Goal: Transaction & Acquisition: Purchase product/service

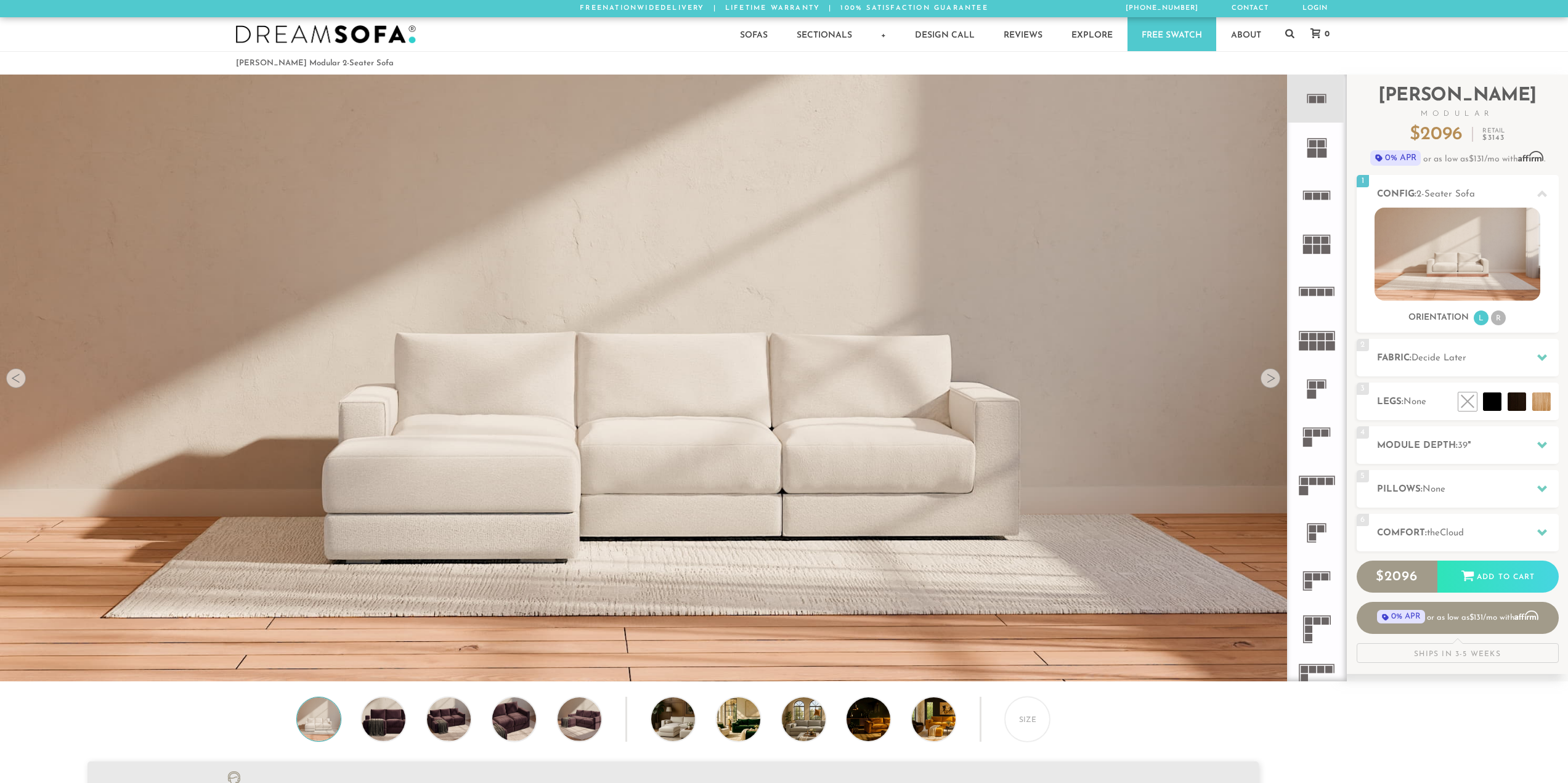
scroll to position [15719, 1559]
click at [1318, 96] on rect at bounding box center [1321, 99] width 7 height 7
click at [1471, 363] on h2 "Fabric: Decide Later" at bounding box center [1468, 358] width 182 height 14
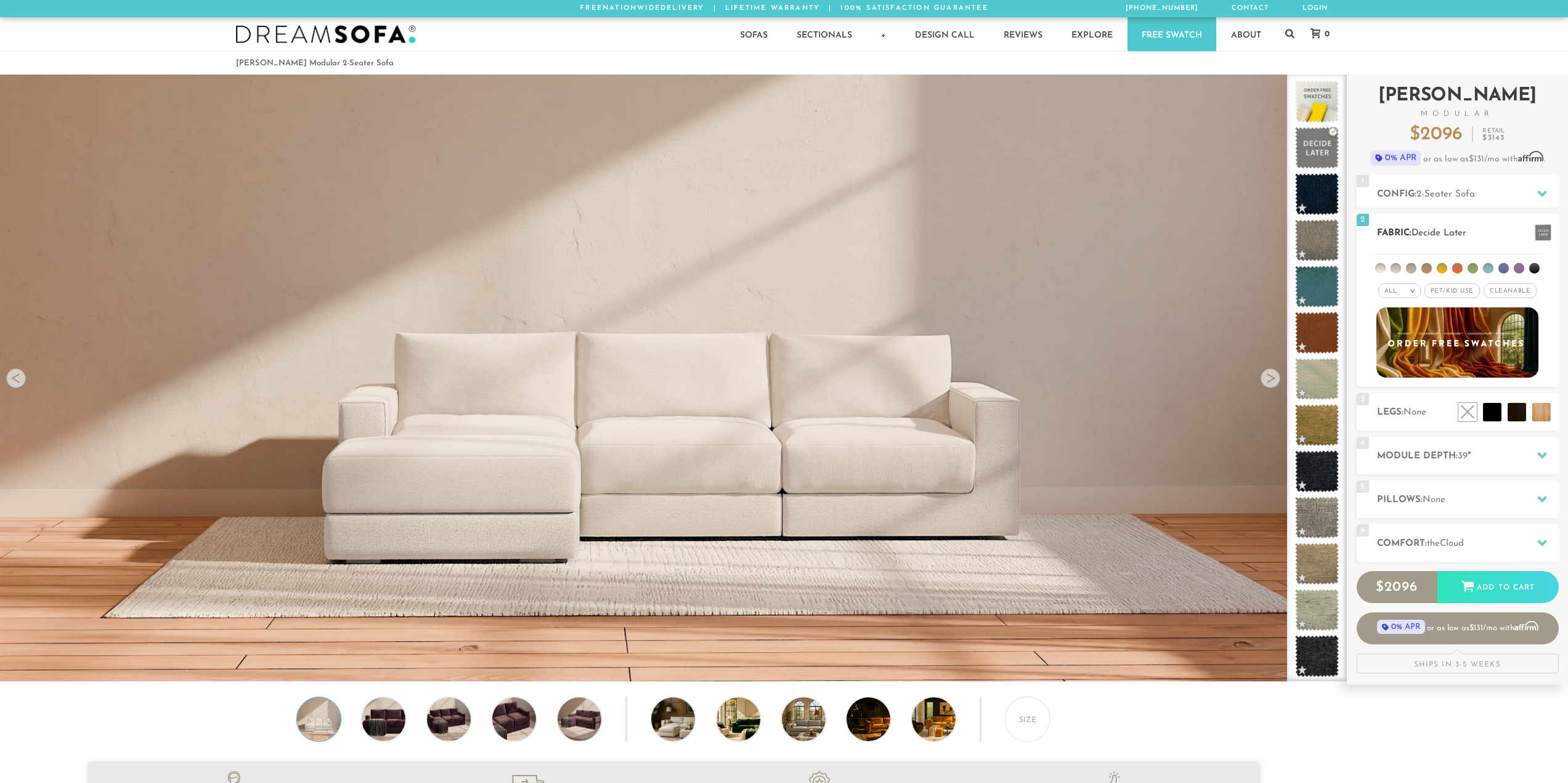
click at [1381, 269] on li at bounding box center [1380, 268] width 11 height 11
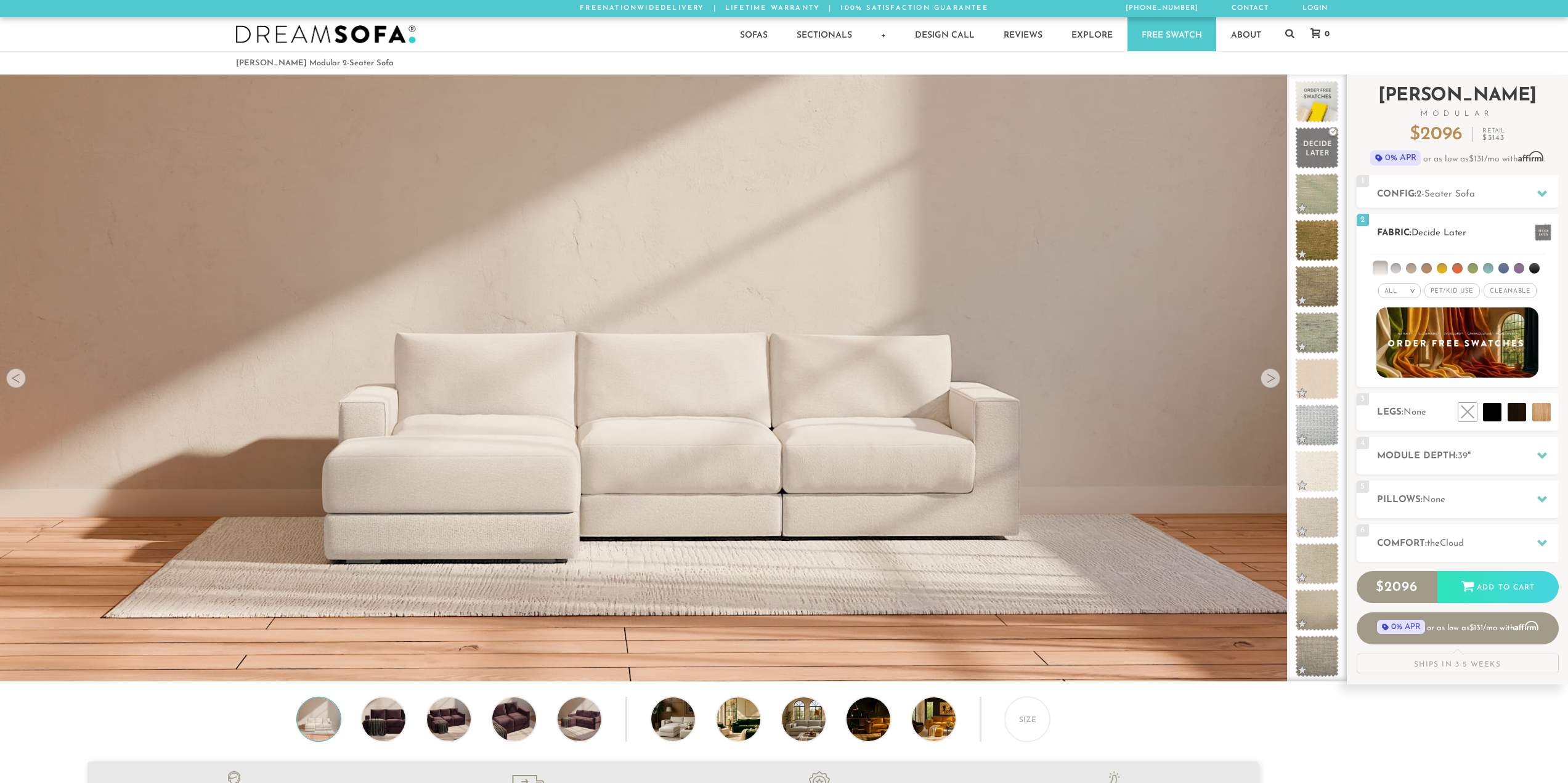
click at [1391, 270] on li at bounding box center [1396, 268] width 11 height 11
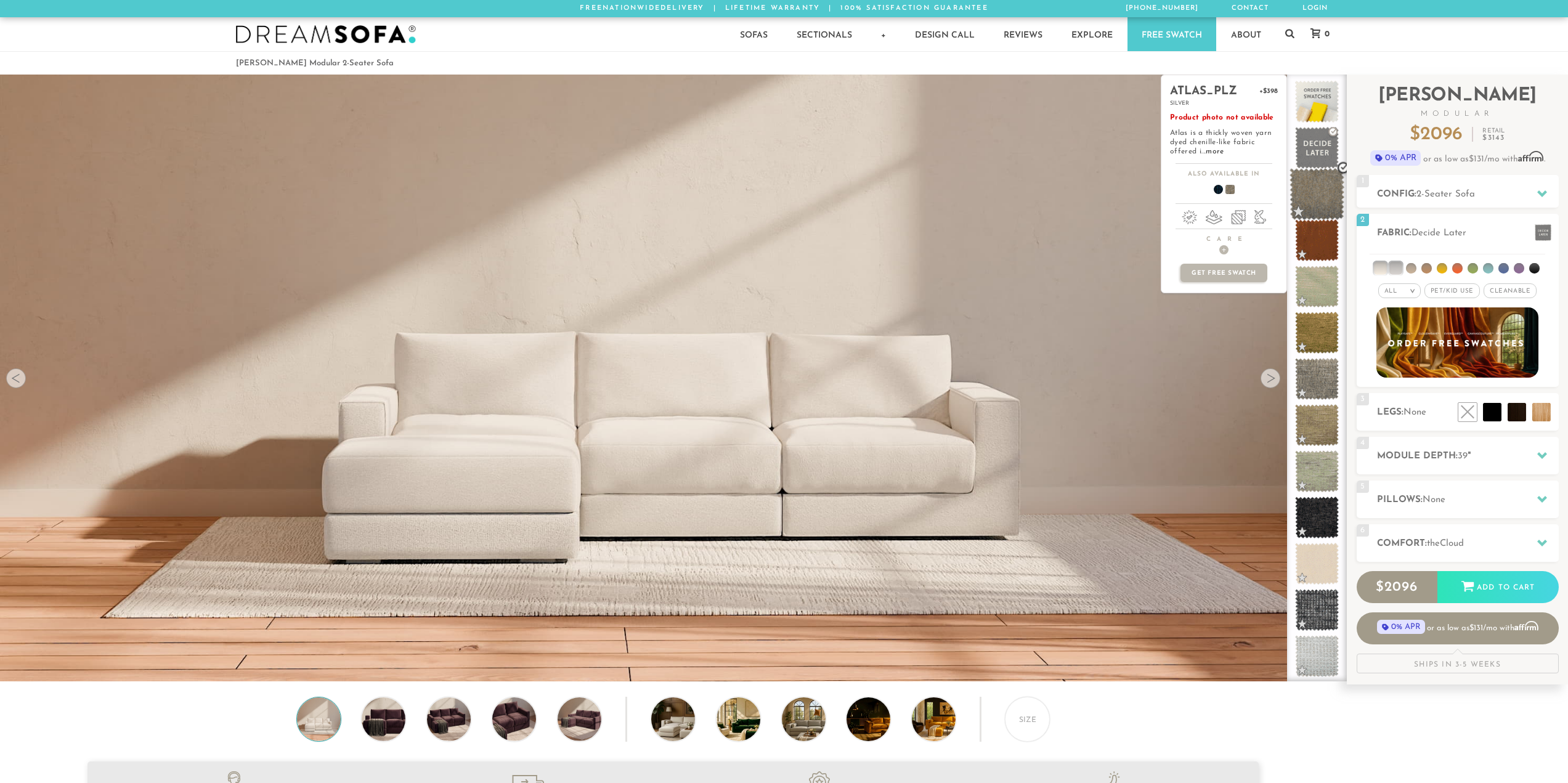
click at [1323, 195] on span at bounding box center [1316, 194] width 55 height 52
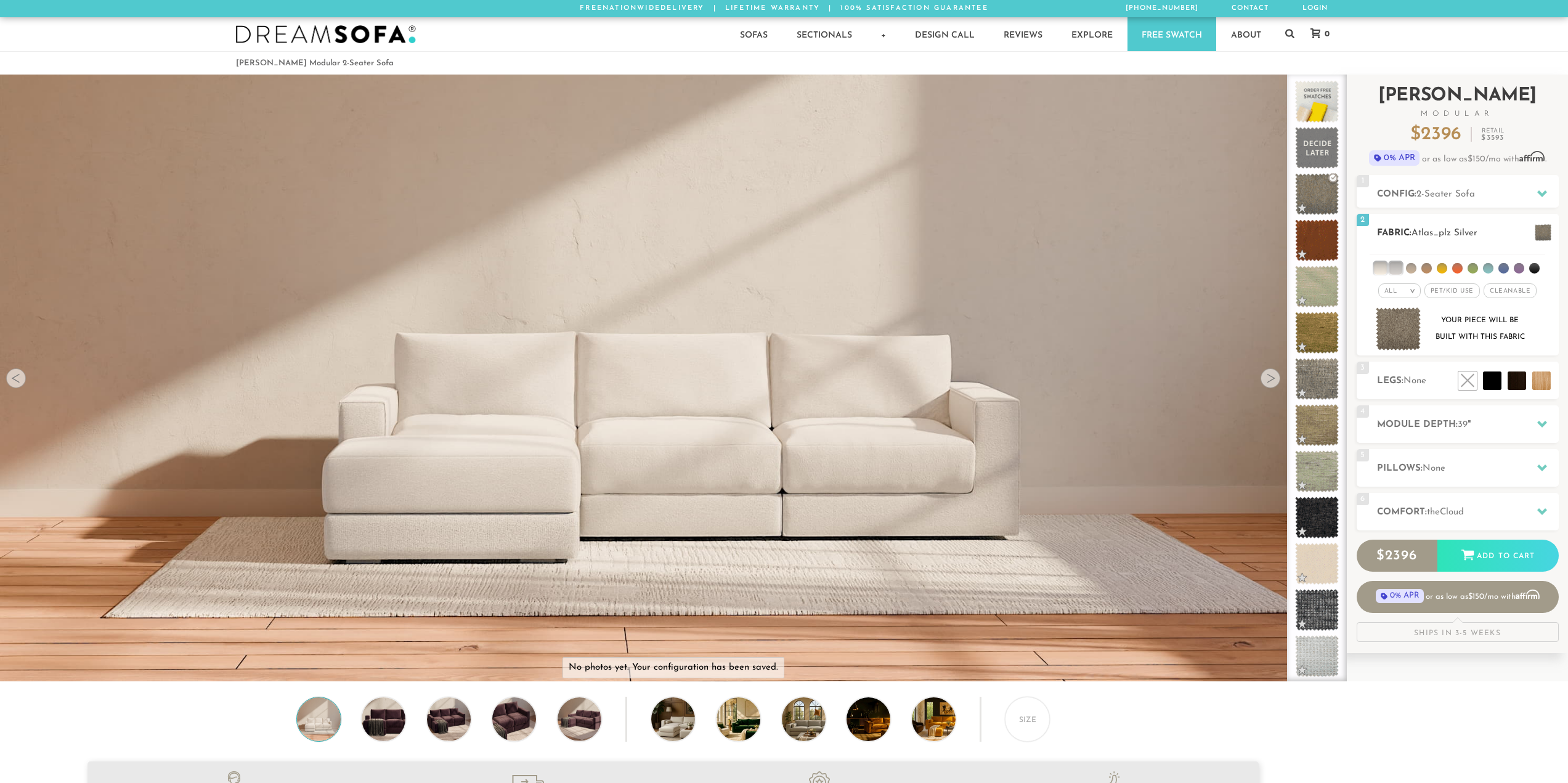
click at [1546, 230] on span at bounding box center [1543, 232] width 16 height 16
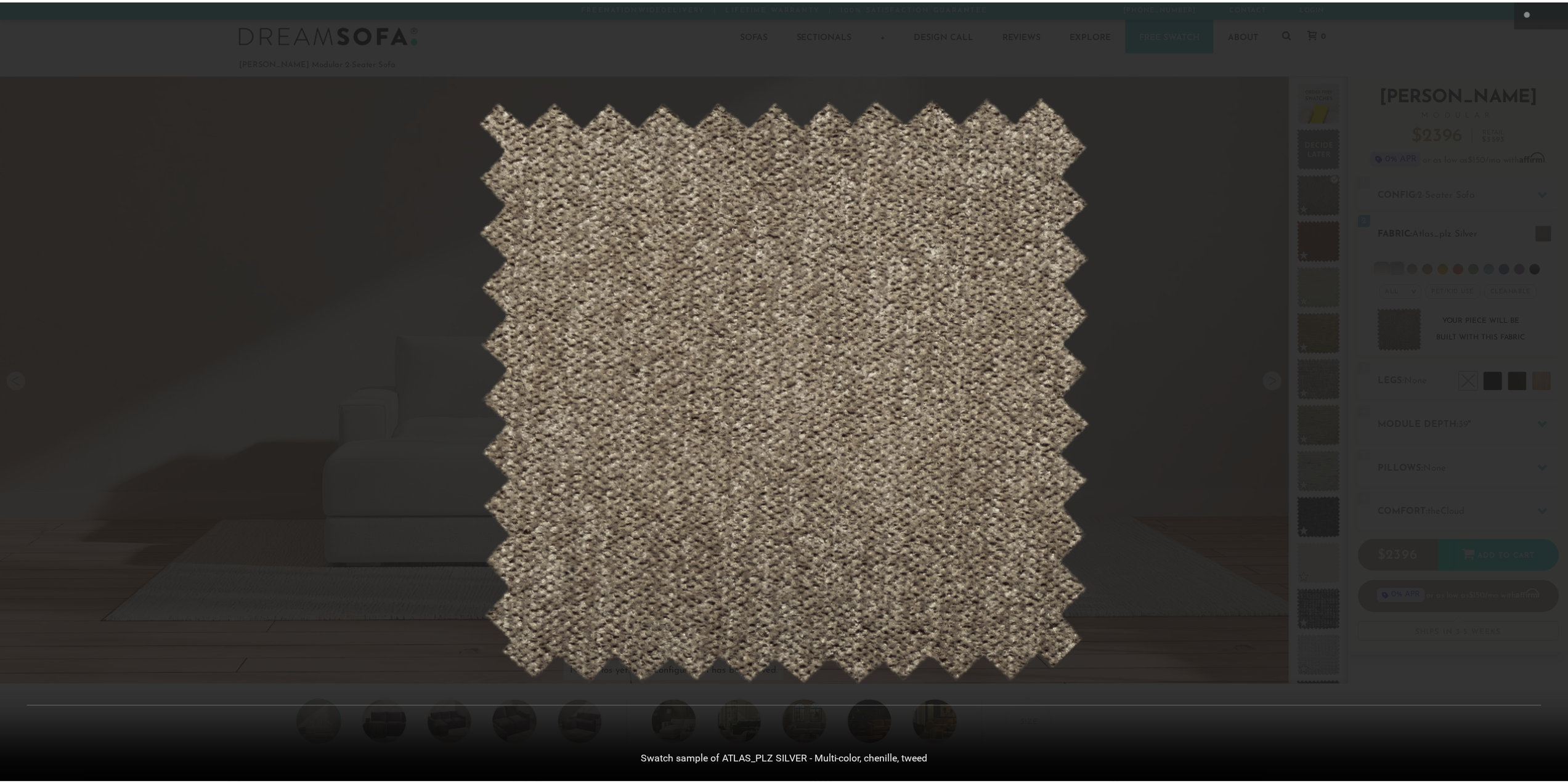
scroll to position [15737, 1568]
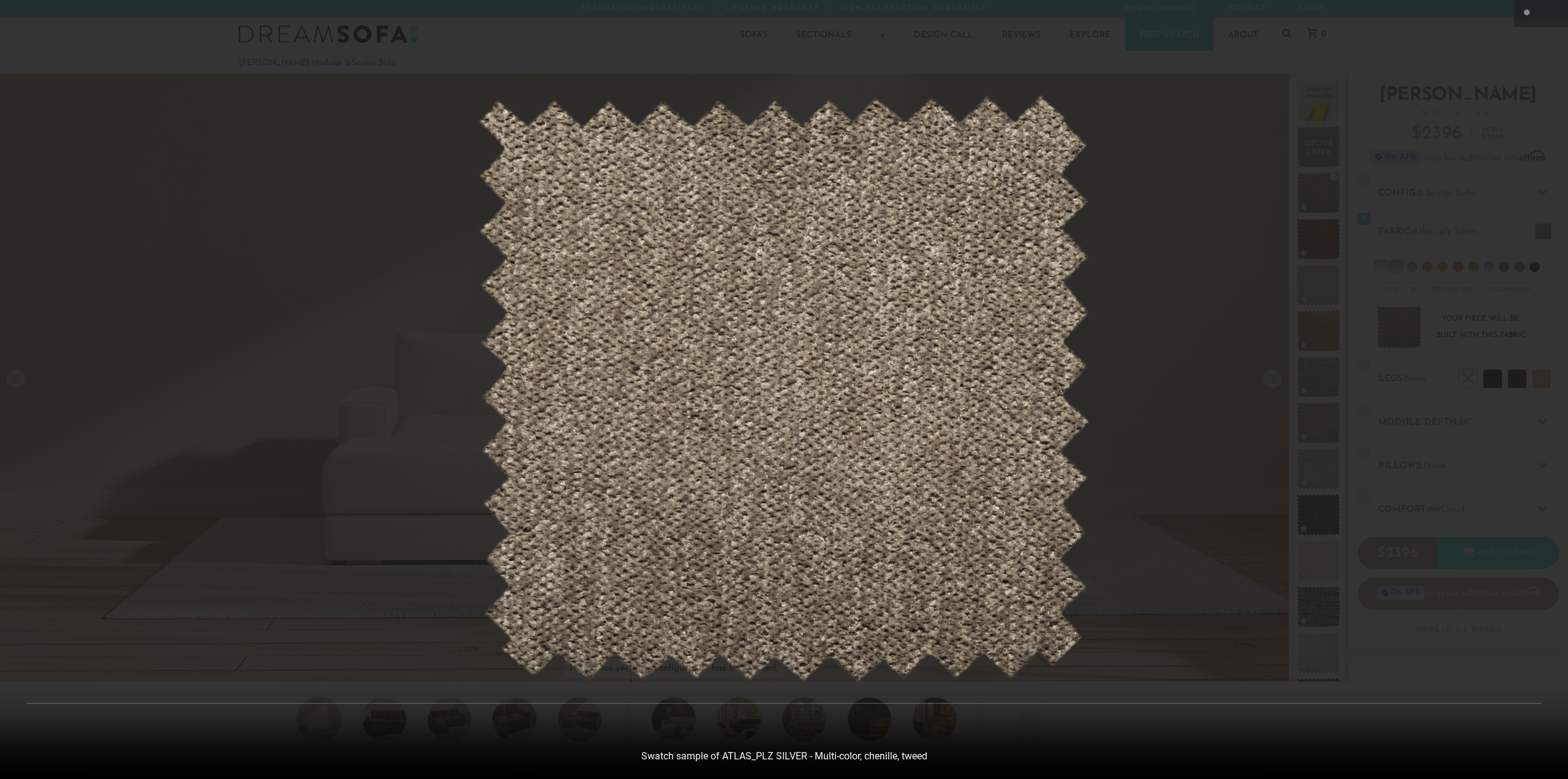
click at [1549, 19] on icon at bounding box center [1555, 14] width 15 height 15
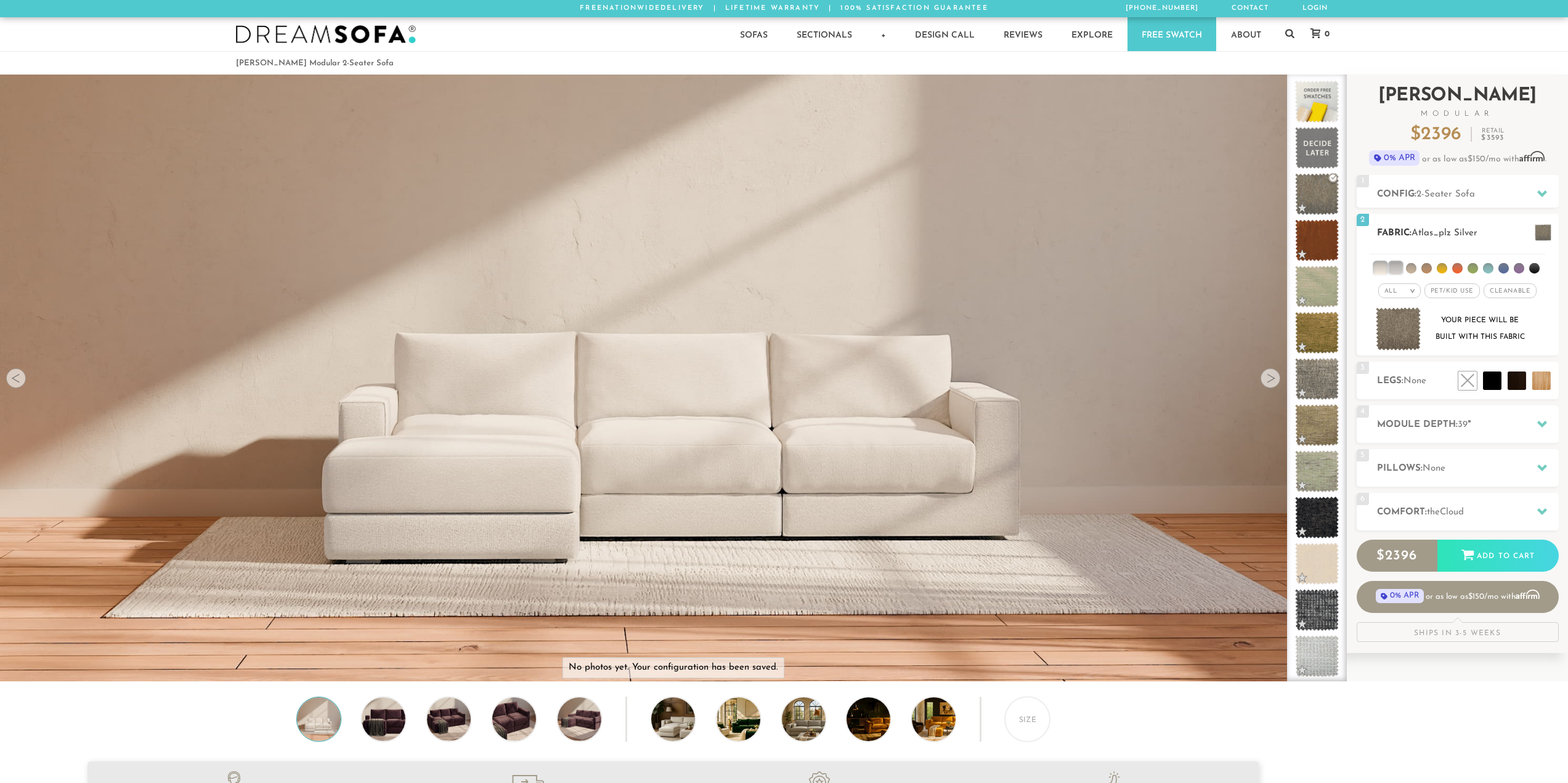
scroll to position [15719, 1559]
click at [1401, 268] on li at bounding box center [1395, 267] width 12 height 12
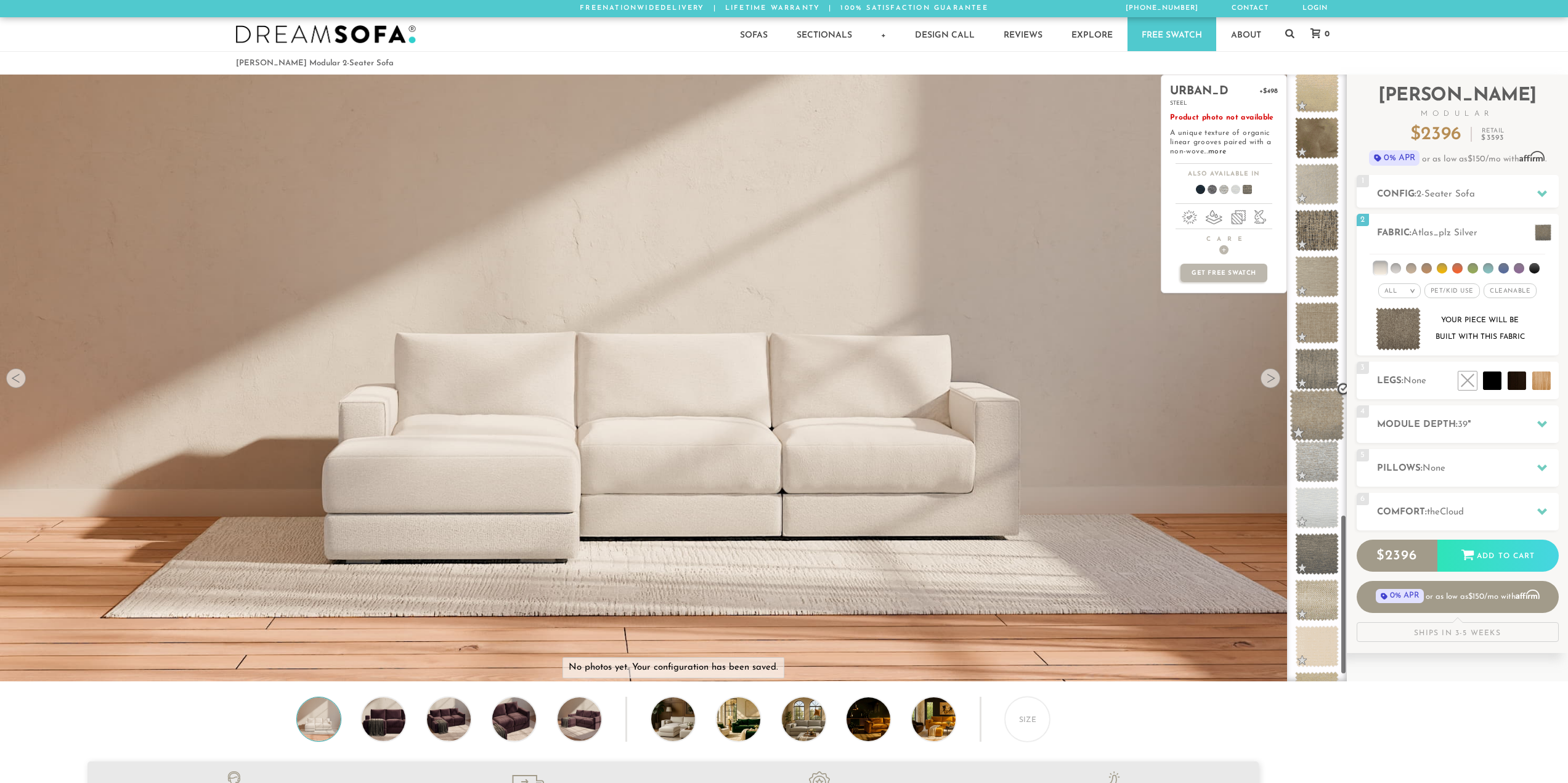
scroll to position [1707, 0]
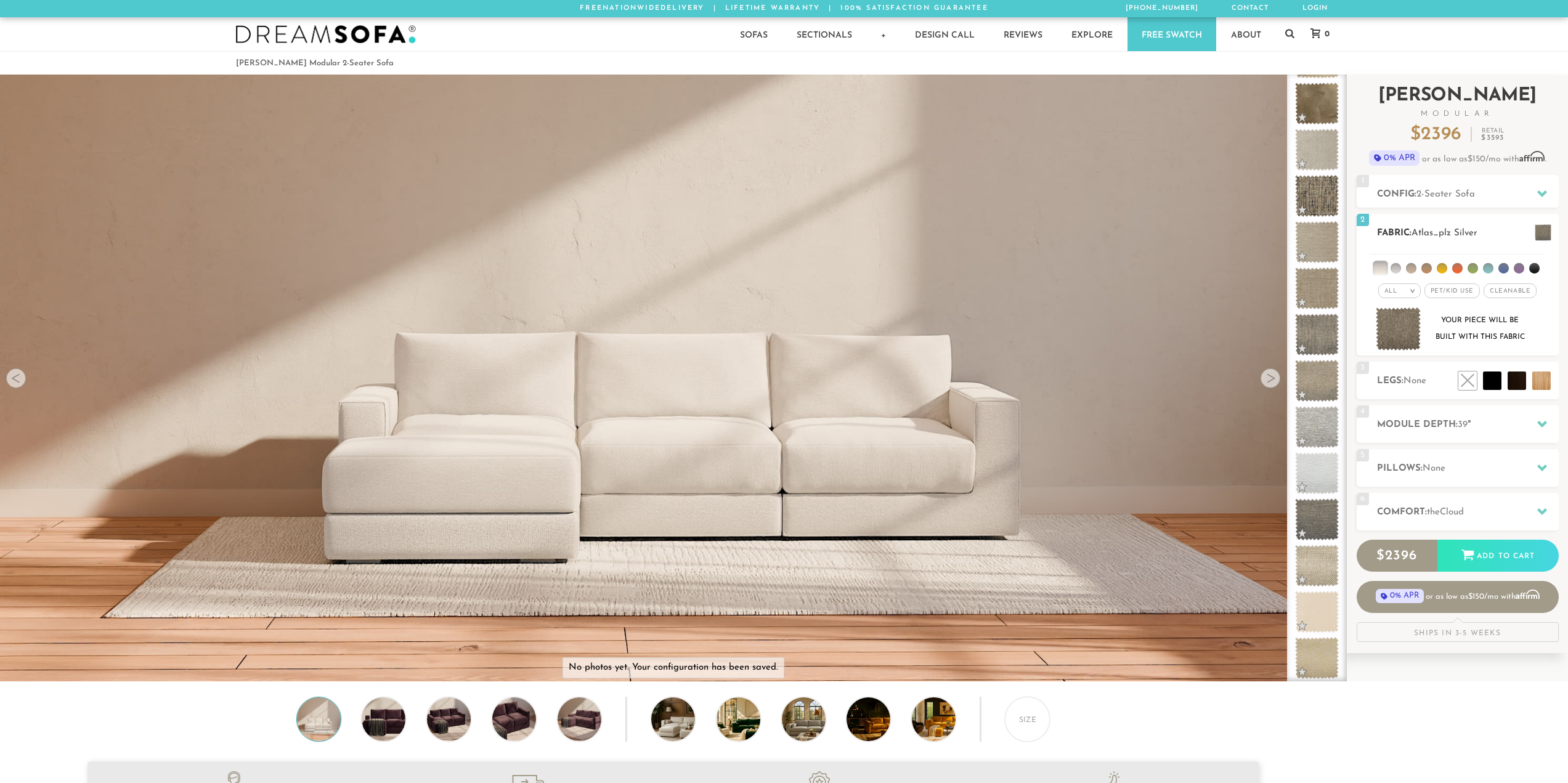
click at [1502, 291] on span "Cleanable x" at bounding box center [1510, 291] width 53 height 15
click at [1431, 269] on li at bounding box center [1426, 268] width 11 height 11
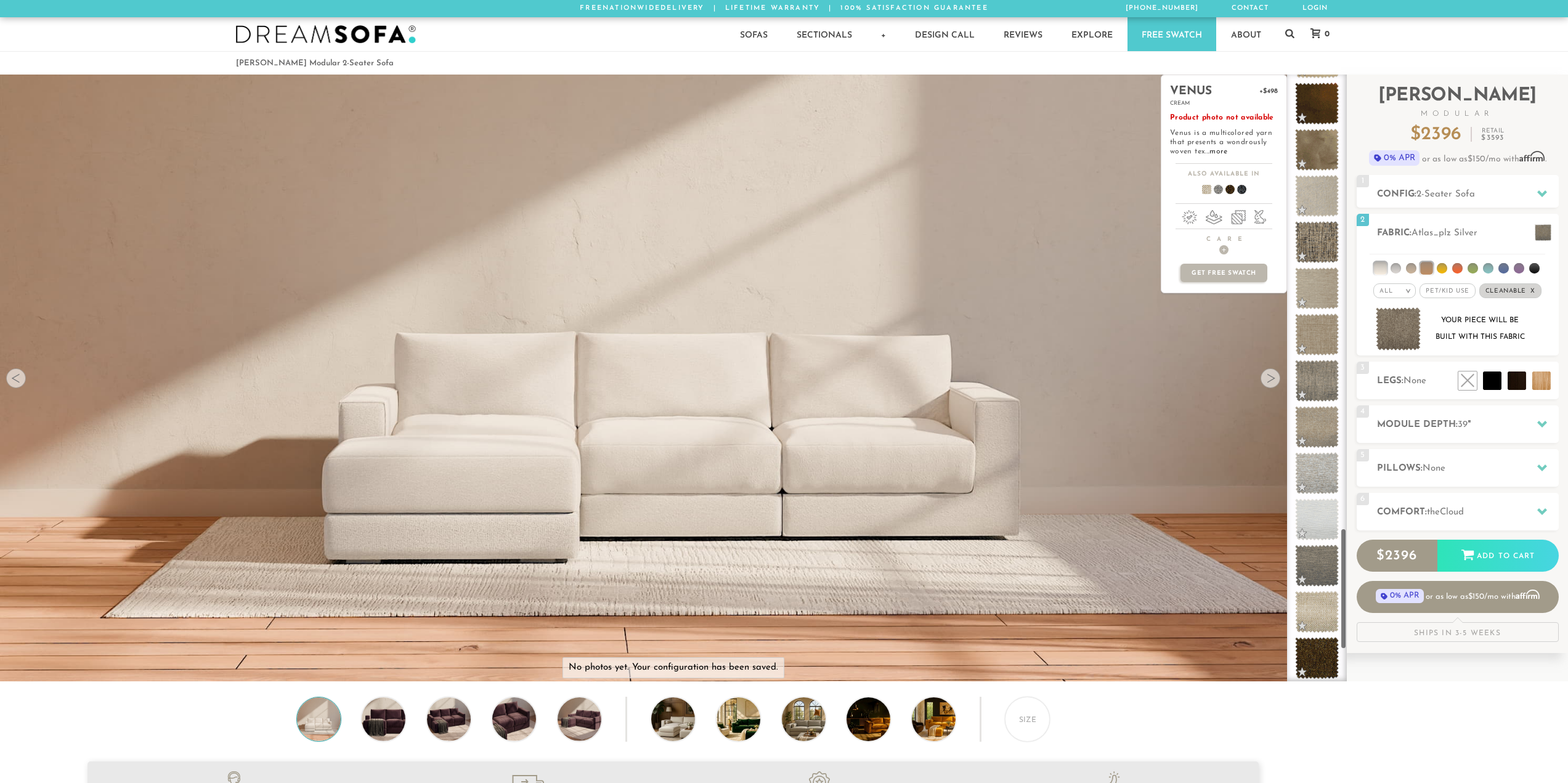
scroll to position [2446, 0]
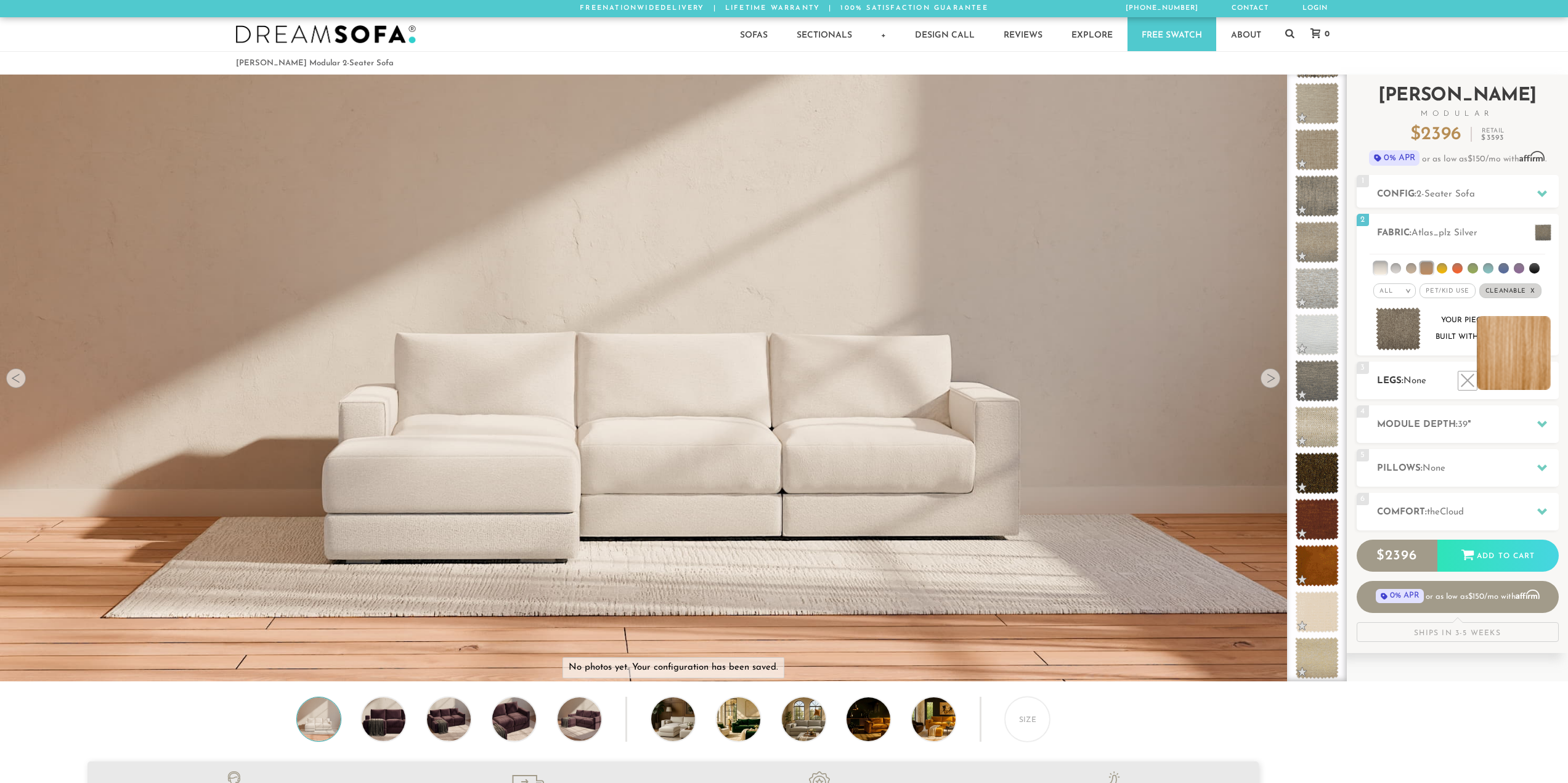
click at [1536, 386] on li at bounding box center [1514, 352] width 74 height 74
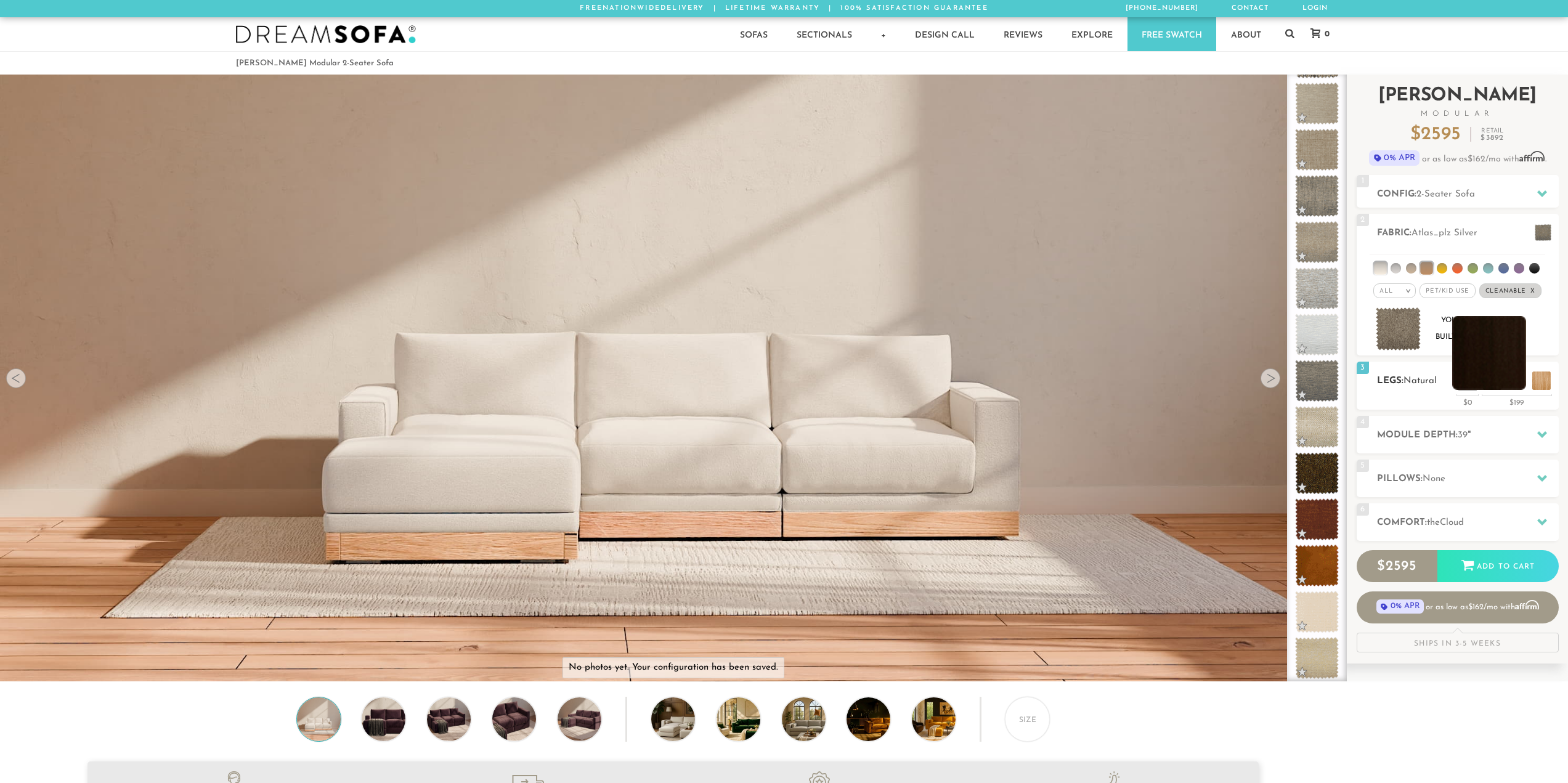
click at [1518, 373] on li at bounding box center [1489, 352] width 74 height 74
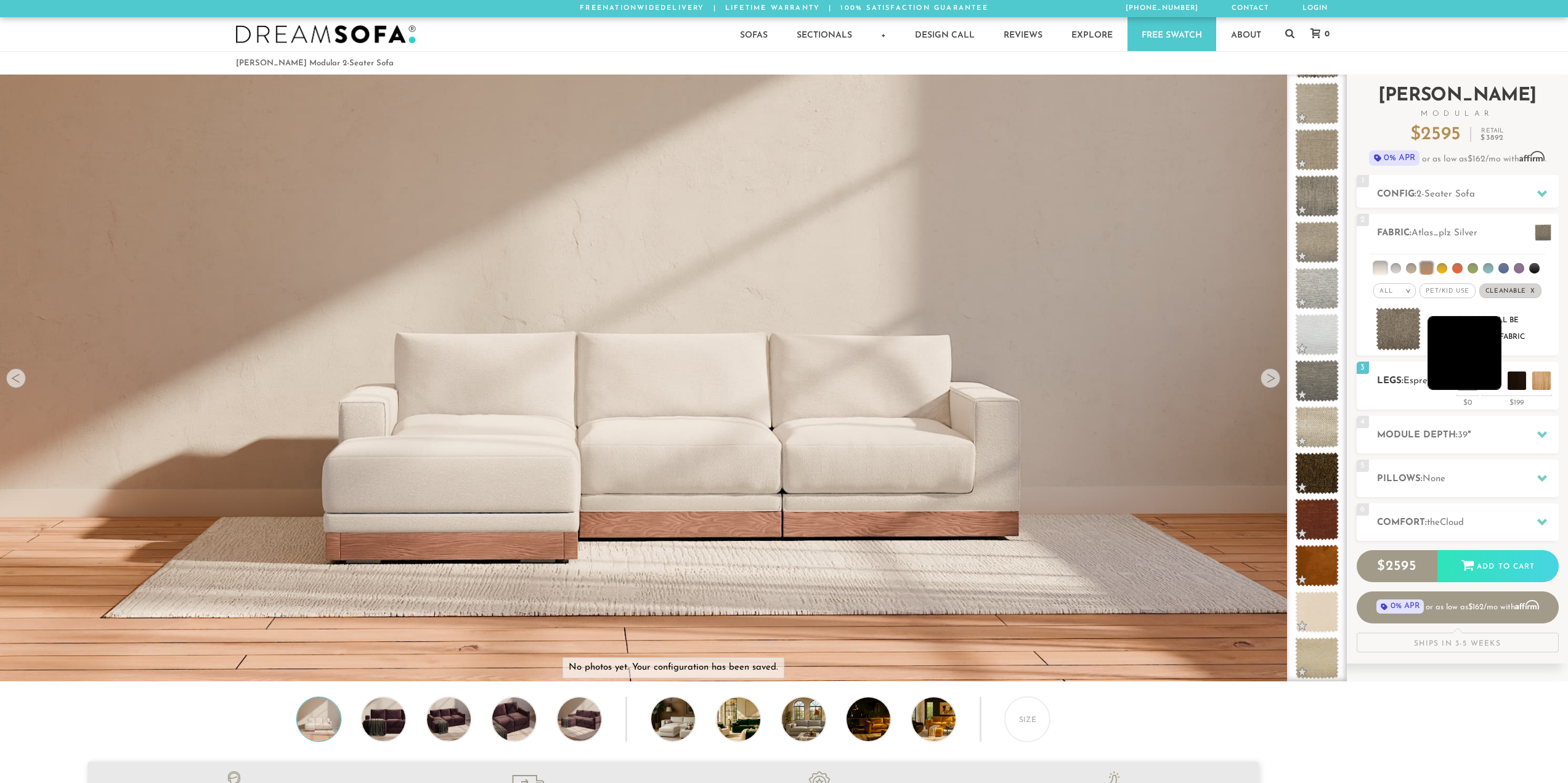
click at [1494, 384] on li at bounding box center [1464, 352] width 74 height 74
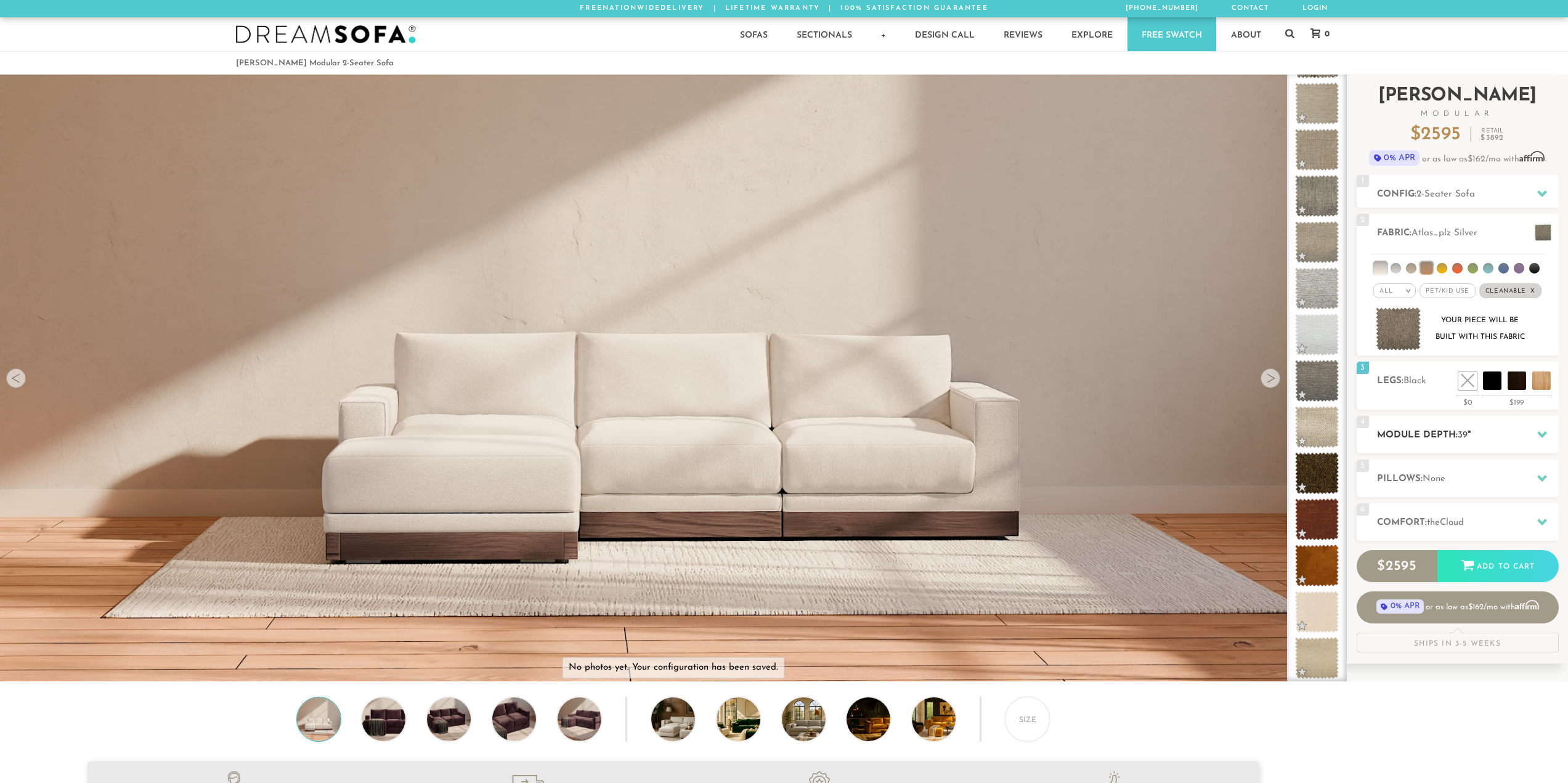
click at [1462, 444] on div "4 Module Depth: 39 "" at bounding box center [1457, 434] width 202 height 38
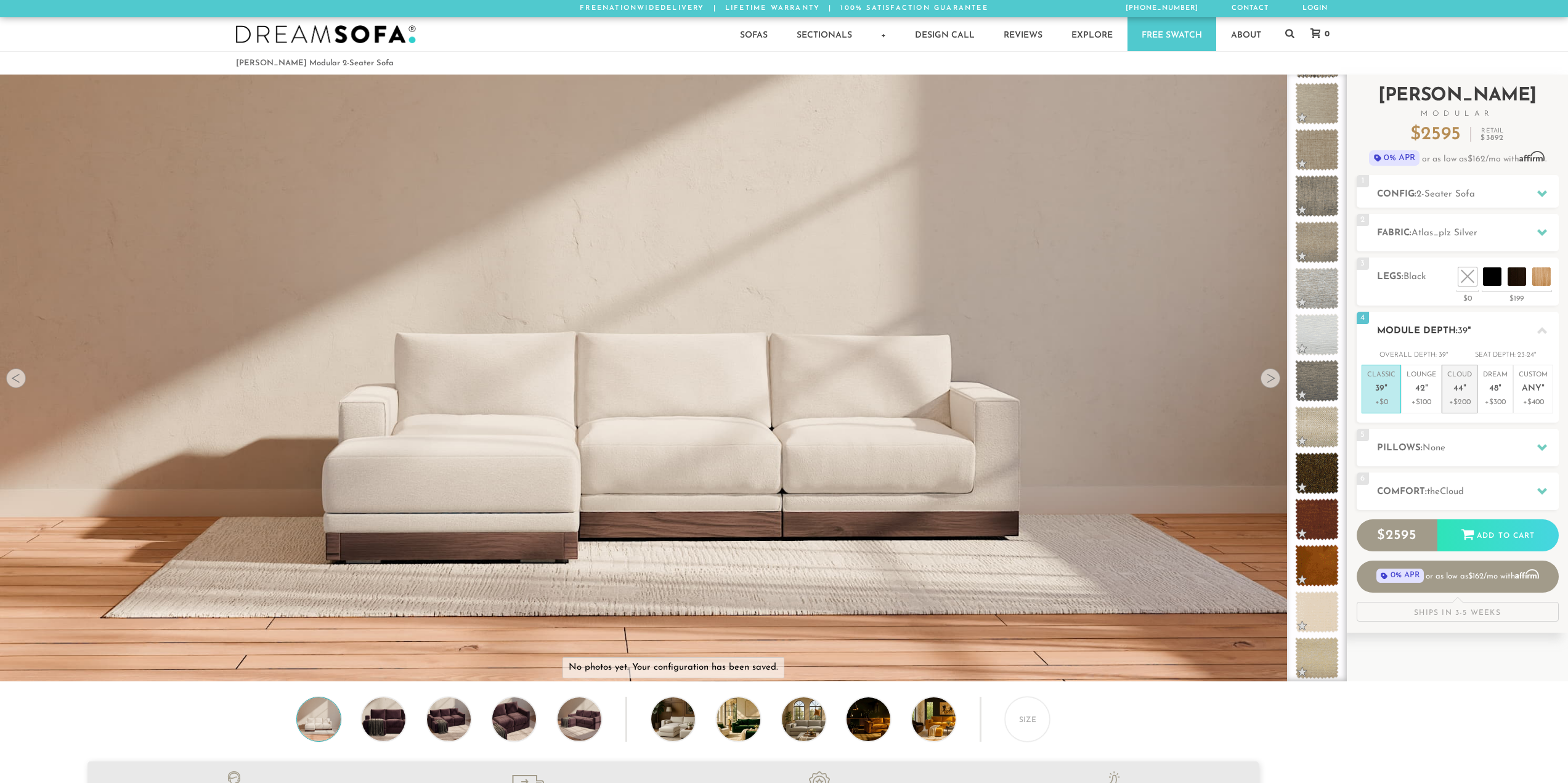
click at [1459, 402] on p "+$200" at bounding box center [1459, 402] width 24 height 11
click at [1468, 441] on h2 "Pillows: None" at bounding box center [1468, 448] width 182 height 14
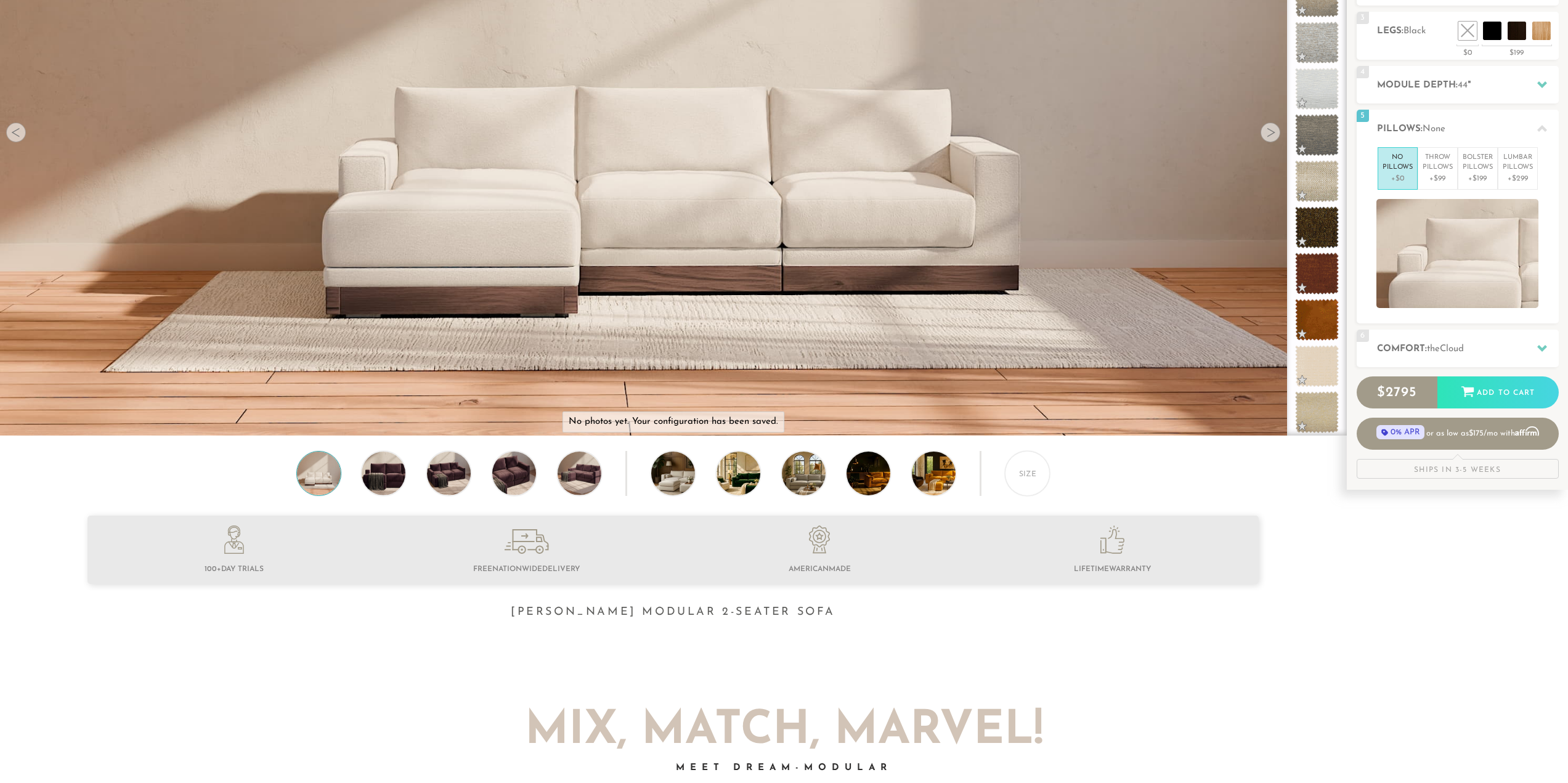
scroll to position [246, 0]
click at [1491, 351] on h2 "Comfort: the Cloud" at bounding box center [1468, 349] width 182 height 14
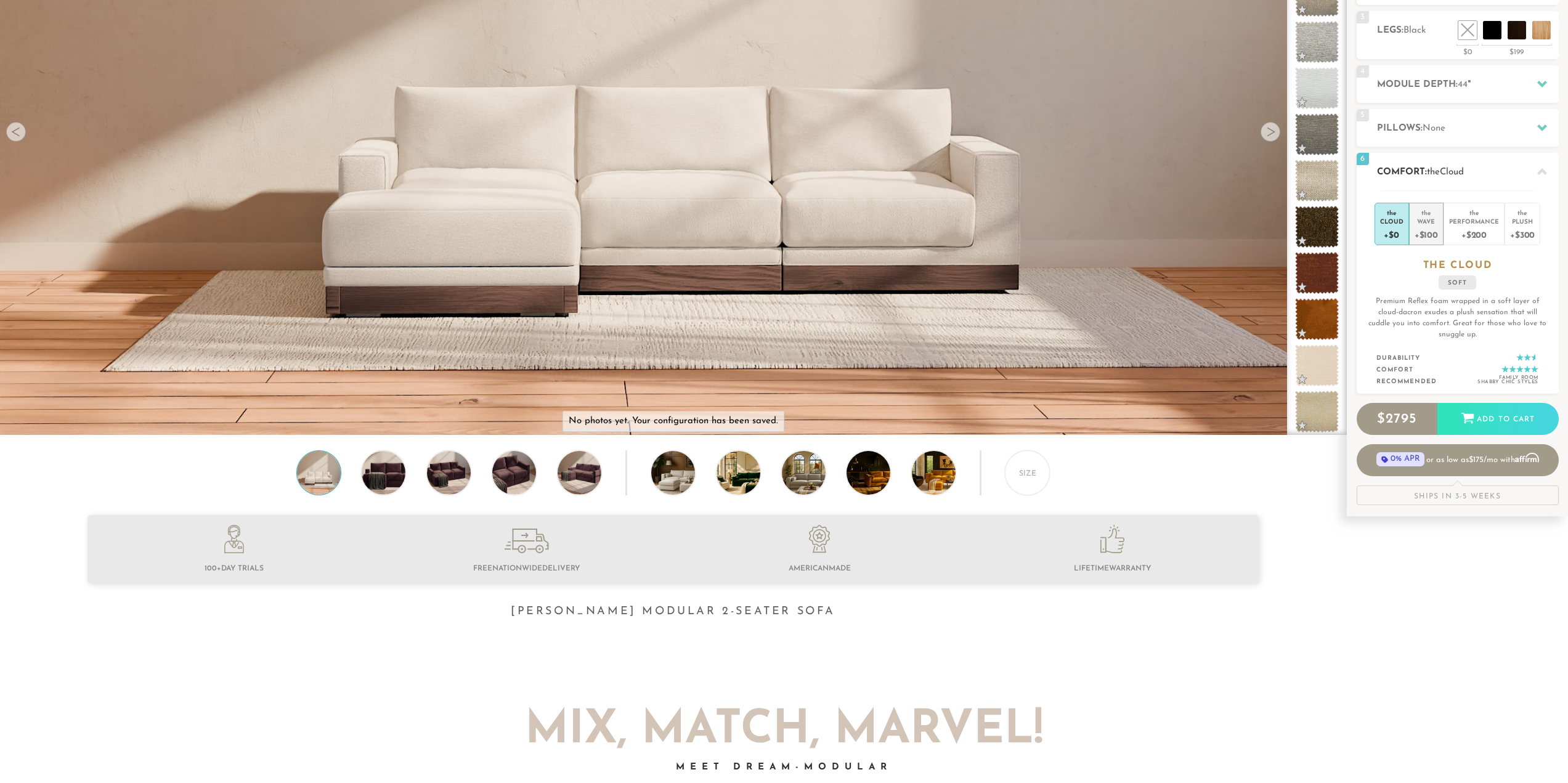
click at [1428, 234] on div "+$100" at bounding box center [1426, 234] width 24 height 18
click at [1462, 230] on div "+$200" at bounding box center [1474, 234] width 50 height 18
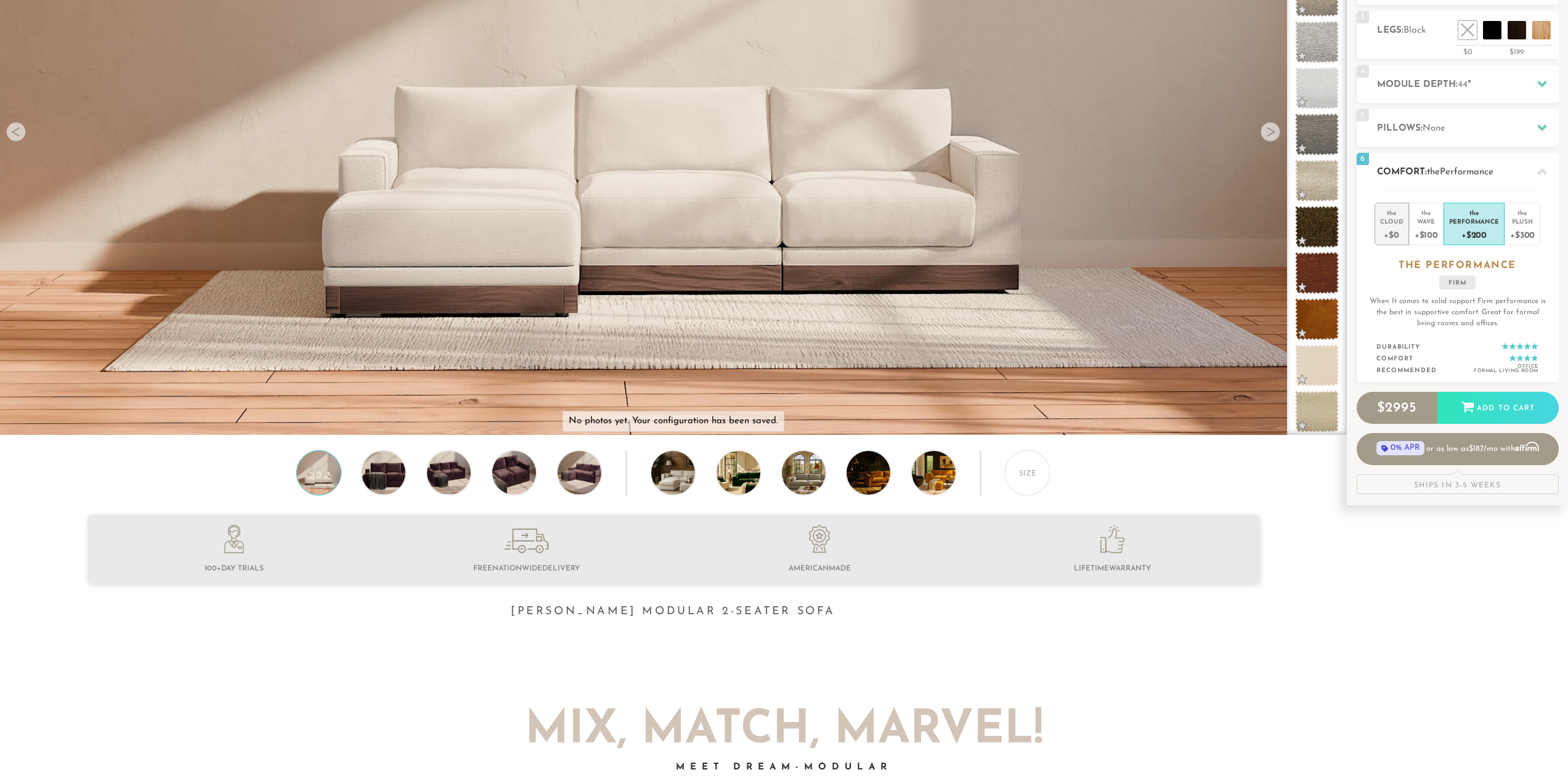
click at [1392, 228] on div "+$0" at bounding box center [1391, 234] width 24 height 18
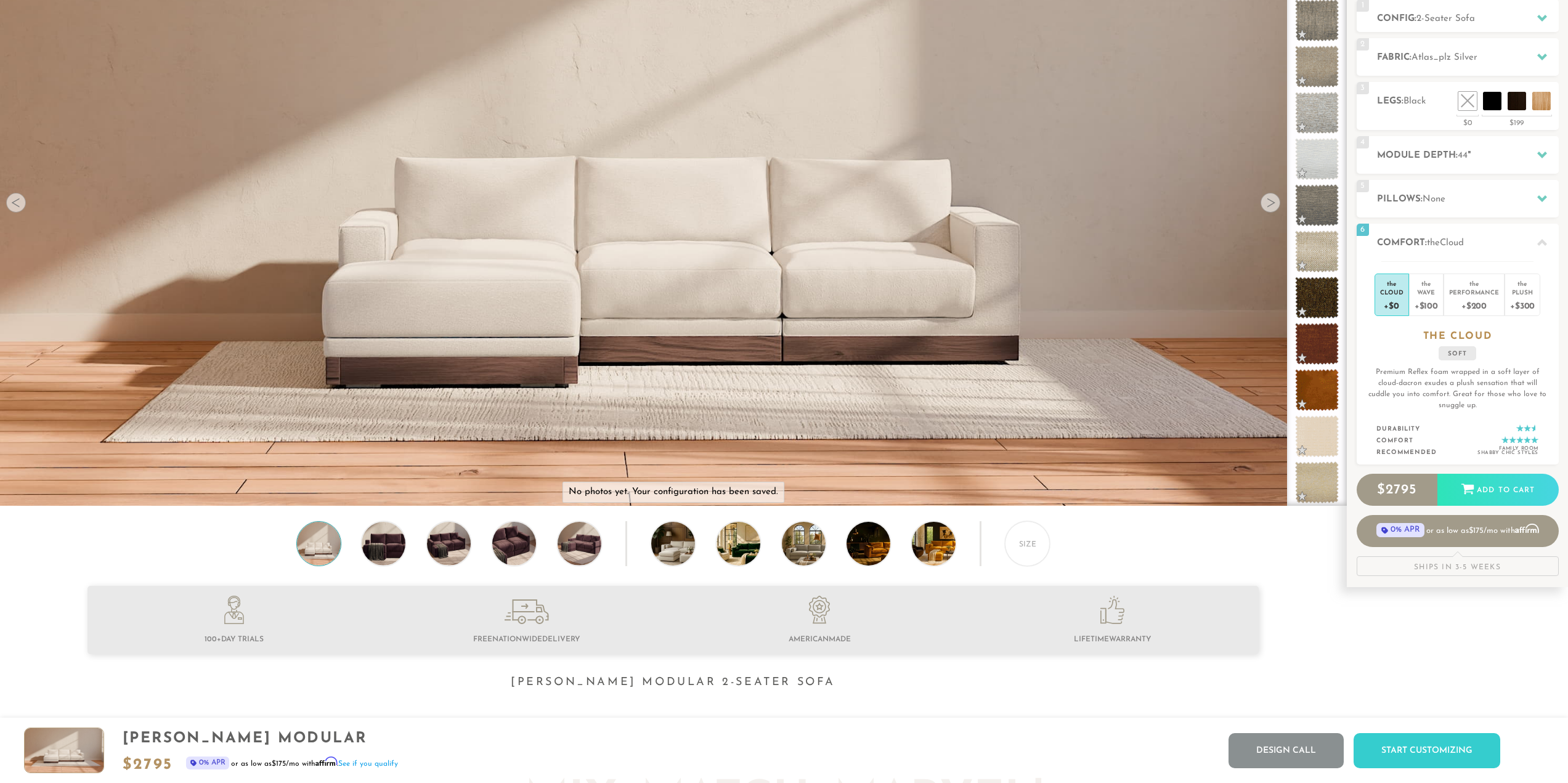
scroll to position [0, 0]
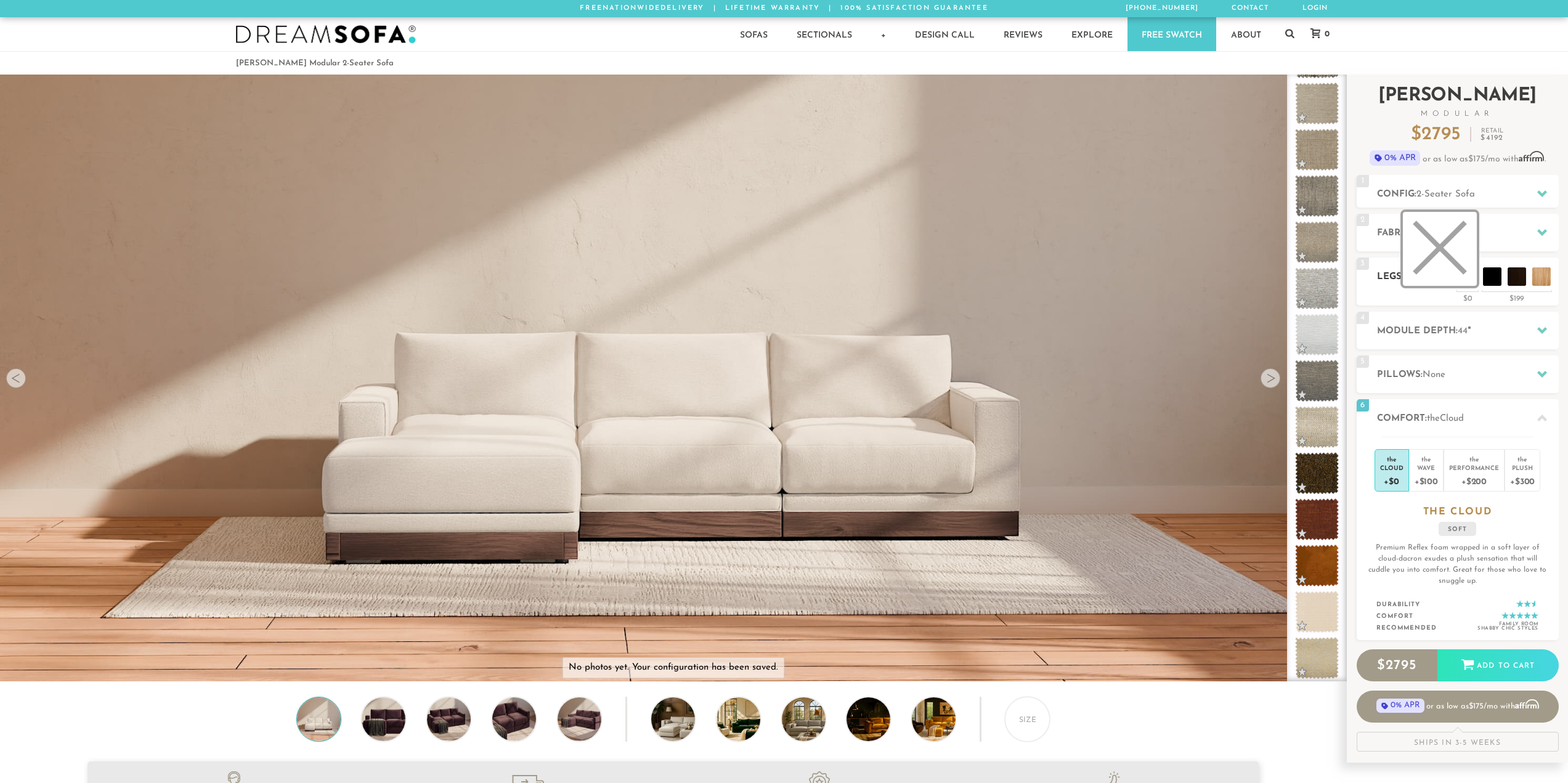
click at [1473, 281] on li at bounding box center [1439, 249] width 74 height 74
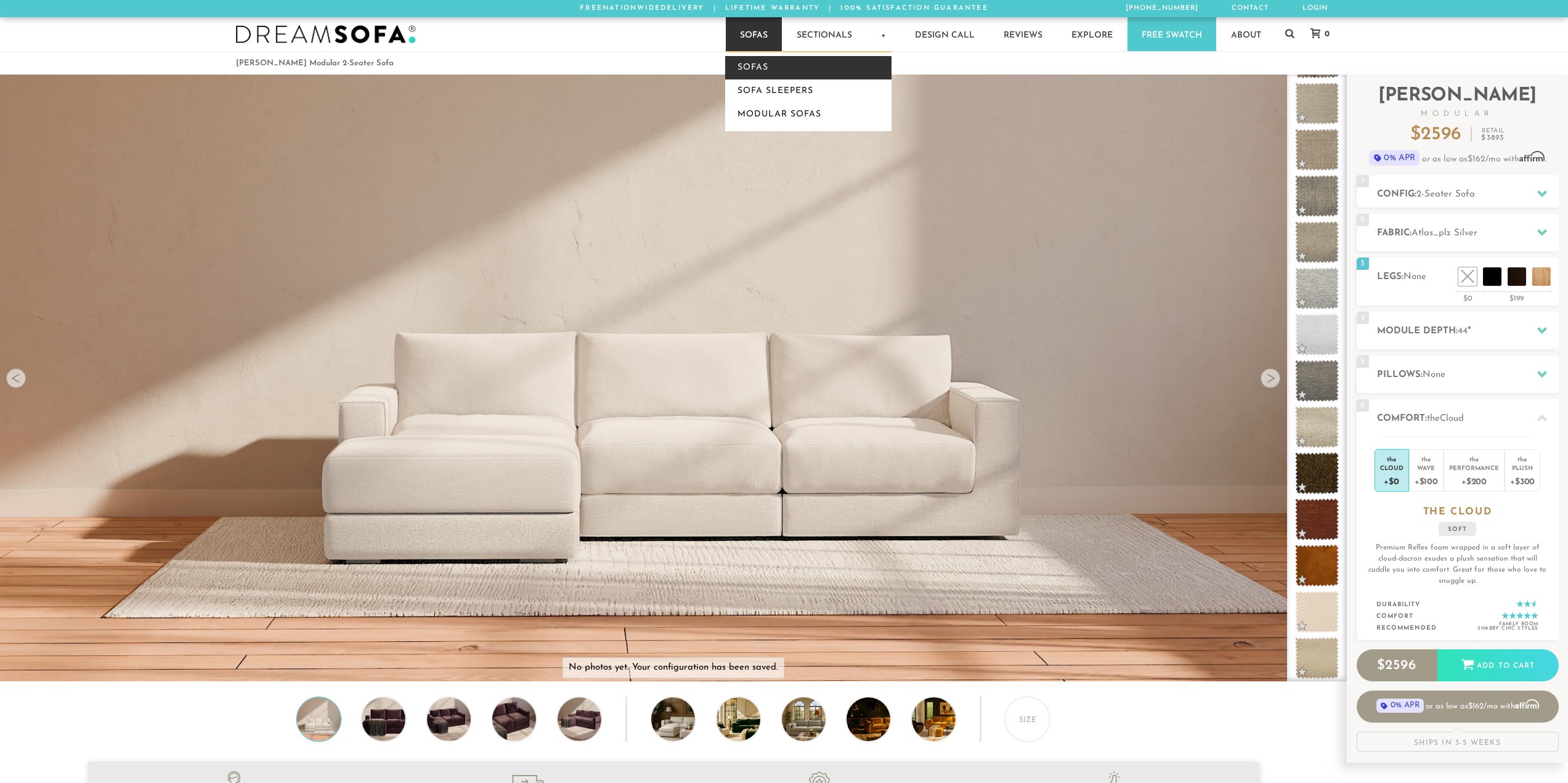
click at [765, 68] on link "Sofas" at bounding box center [808, 67] width 167 height 24
